Goal: Information Seeking & Learning: Learn about a topic

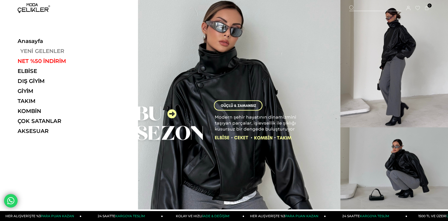
click at [36, 49] on link "YENİ GELENLER" at bounding box center [55, 51] width 74 height 6
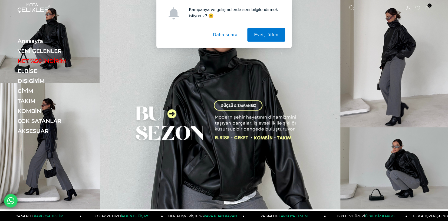
click at [229, 36] on button "Daha sonra" at bounding box center [225, 35] width 38 height 14
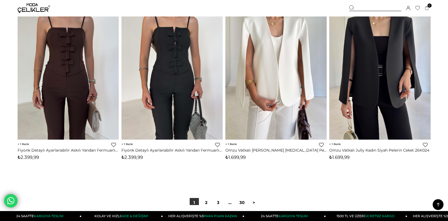
scroll to position [3595, 0]
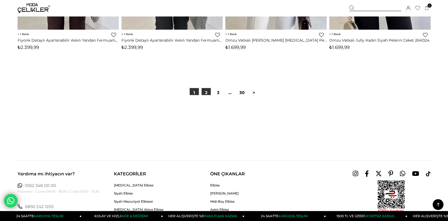
click at [208, 93] on link "2" at bounding box center [205, 92] width 9 height 9
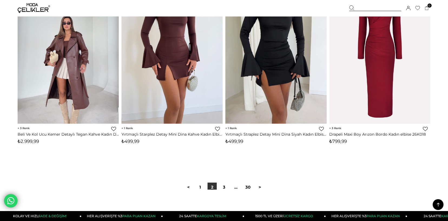
scroll to position [3569, 0]
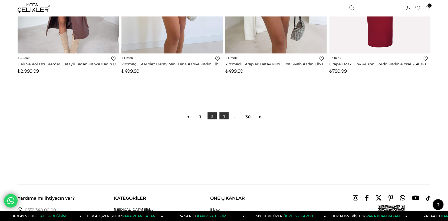
click at [223, 117] on link "3" at bounding box center [223, 116] width 9 height 9
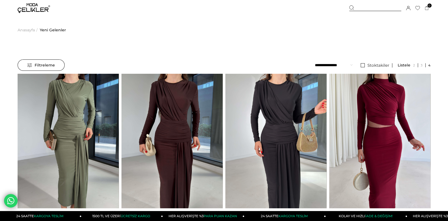
click at [50, 28] on span "Yeni Gelenler" at bounding box center [53, 30] width 26 height 28
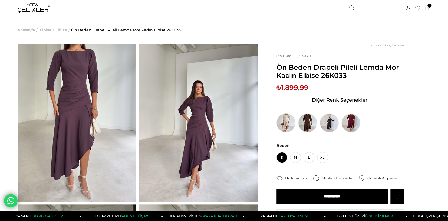
click at [288, 123] on img at bounding box center [285, 123] width 19 height 19
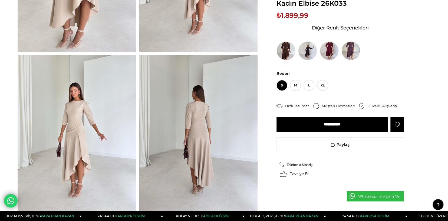
scroll to position [162, 0]
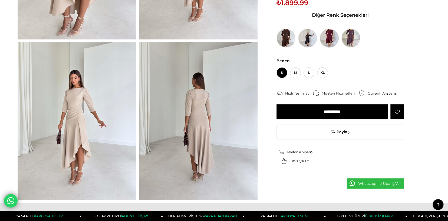
click at [331, 37] on img at bounding box center [329, 38] width 19 height 19
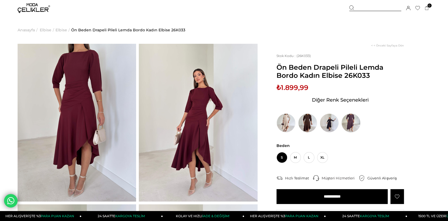
click at [346, 121] on img at bounding box center [350, 123] width 19 height 19
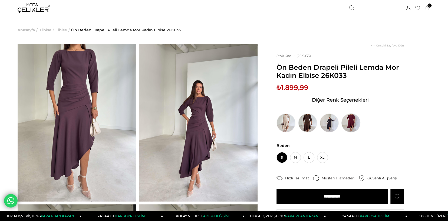
click at [356, 124] on img at bounding box center [350, 123] width 19 height 19
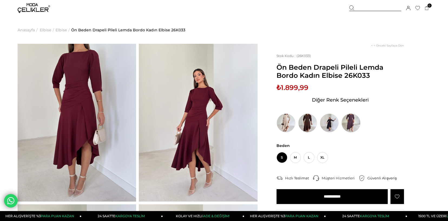
click at [350, 123] on img at bounding box center [350, 123] width 19 height 19
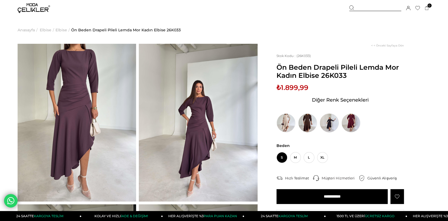
click at [324, 123] on img at bounding box center [329, 123] width 19 height 19
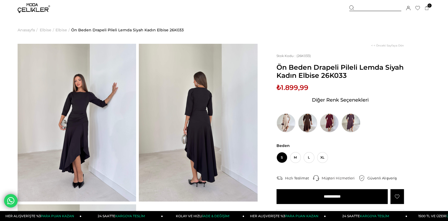
click at [309, 122] on img at bounding box center [307, 123] width 19 height 19
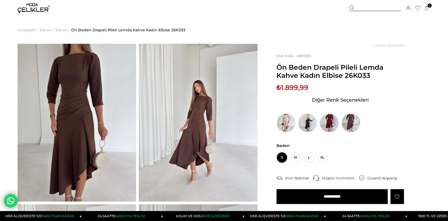
click at [333, 121] on img at bounding box center [329, 123] width 19 height 19
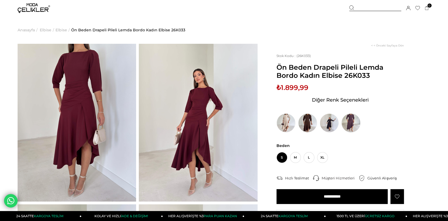
click at [349, 120] on img at bounding box center [350, 123] width 19 height 19
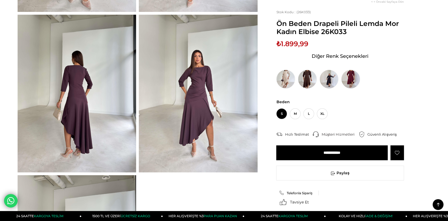
scroll to position [189, 0]
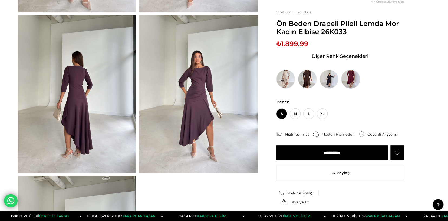
click at [346, 81] on img at bounding box center [350, 79] width 19 height 19
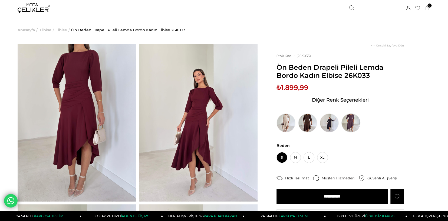
click at [353, 125] on img at bounding box center [350, 123] width 19 height 19
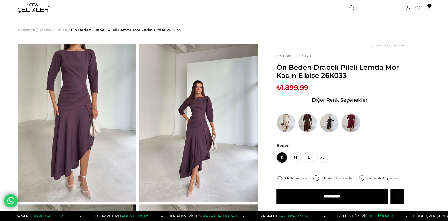
click at [348, 123] on img at bounding box center [350, 123] width 19 height 19
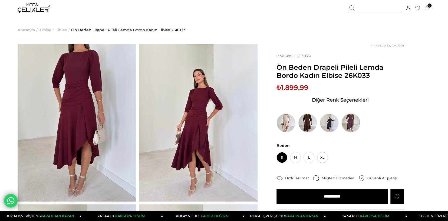
click at [350, 125] on img at bounding box center [350, 123] width 19 height 19
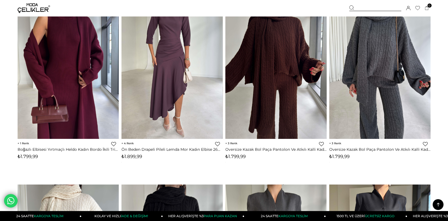
scroll to position [918, 0]
